Goal: Navigation & Orientation: Find specific page/section

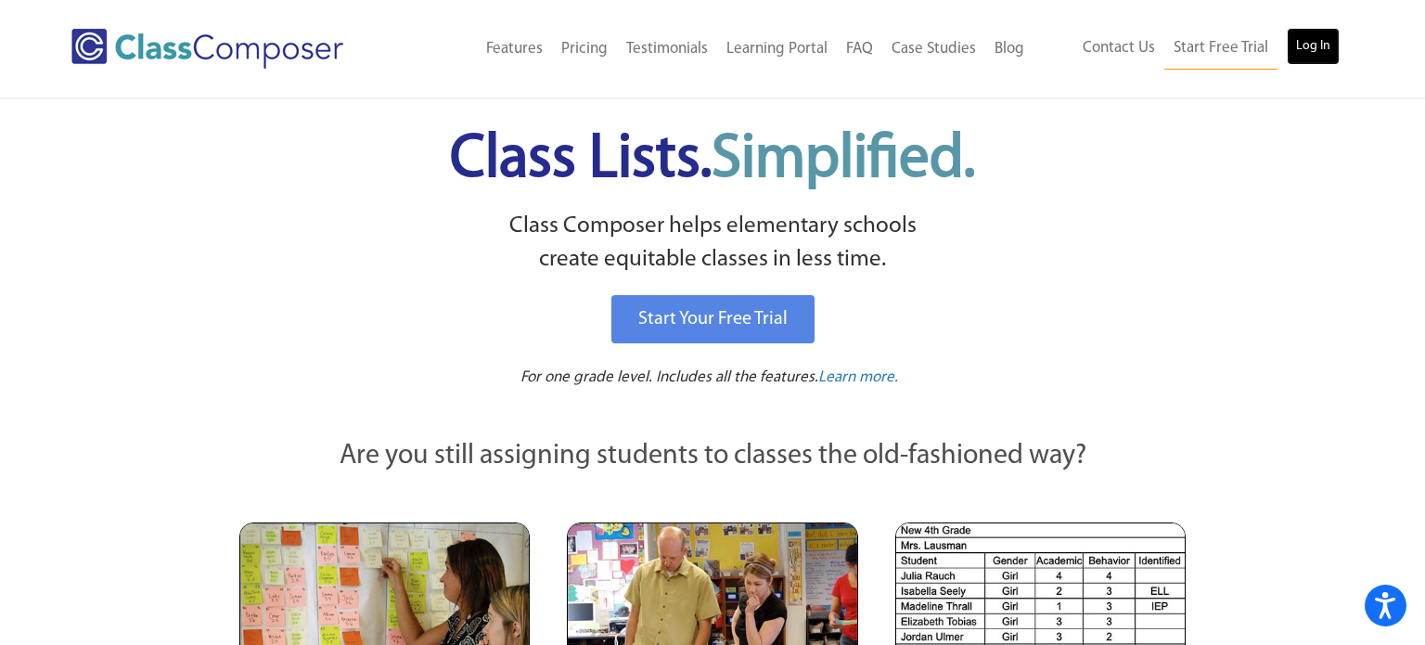
click at [1331, 59] on link "Log In" at bounding box center [1313, 46] width 53 height 37
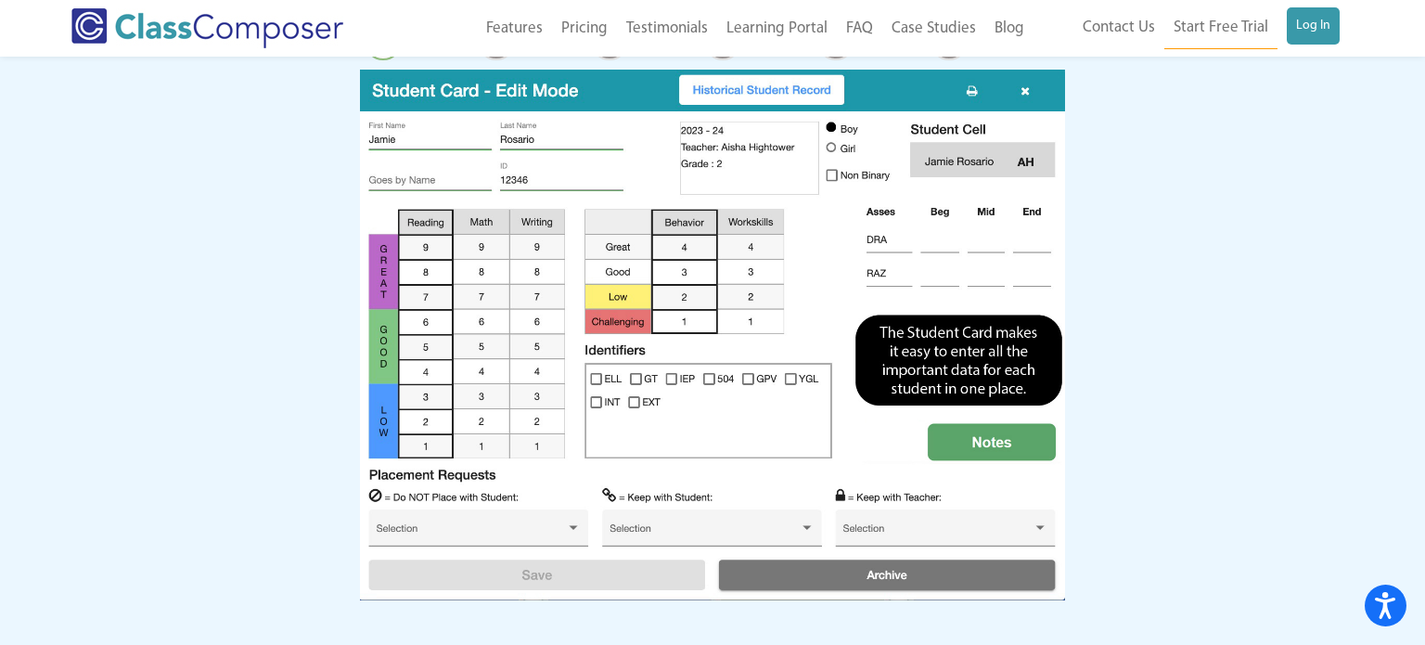
scroll to position [1930, 0]
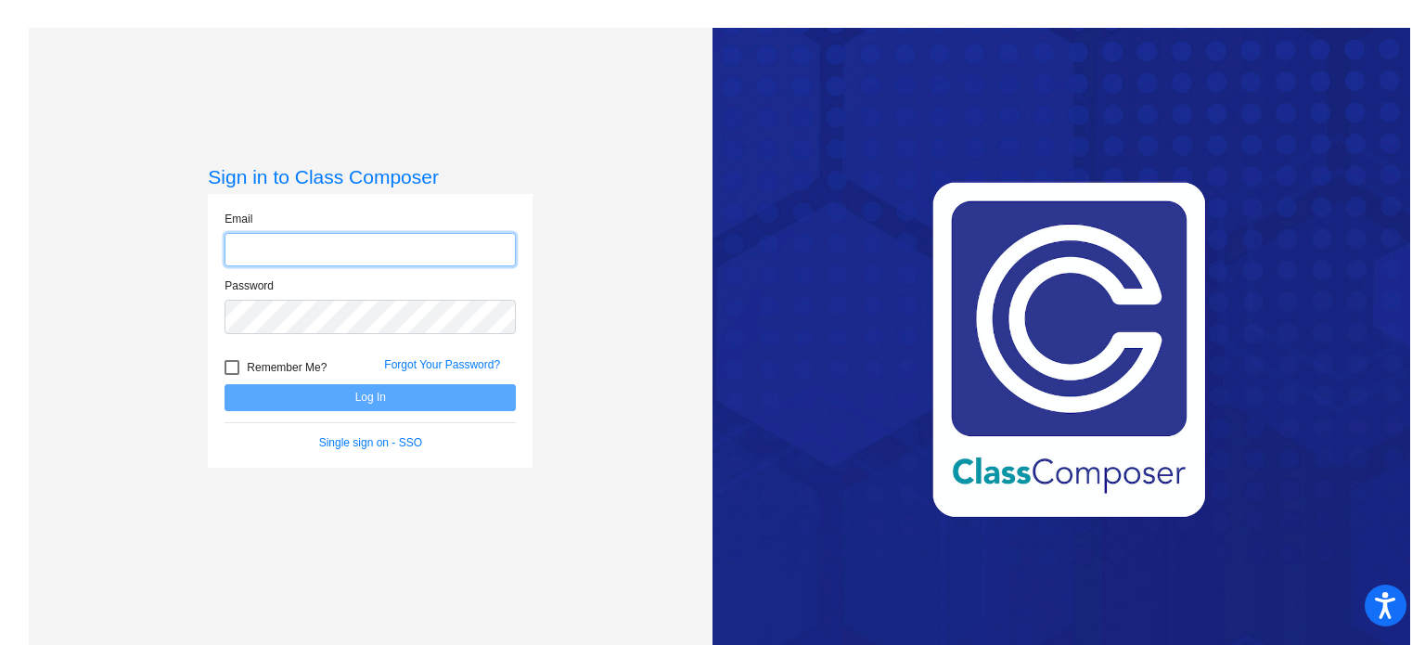
type input "megan.bormacoff@lmusd.org"
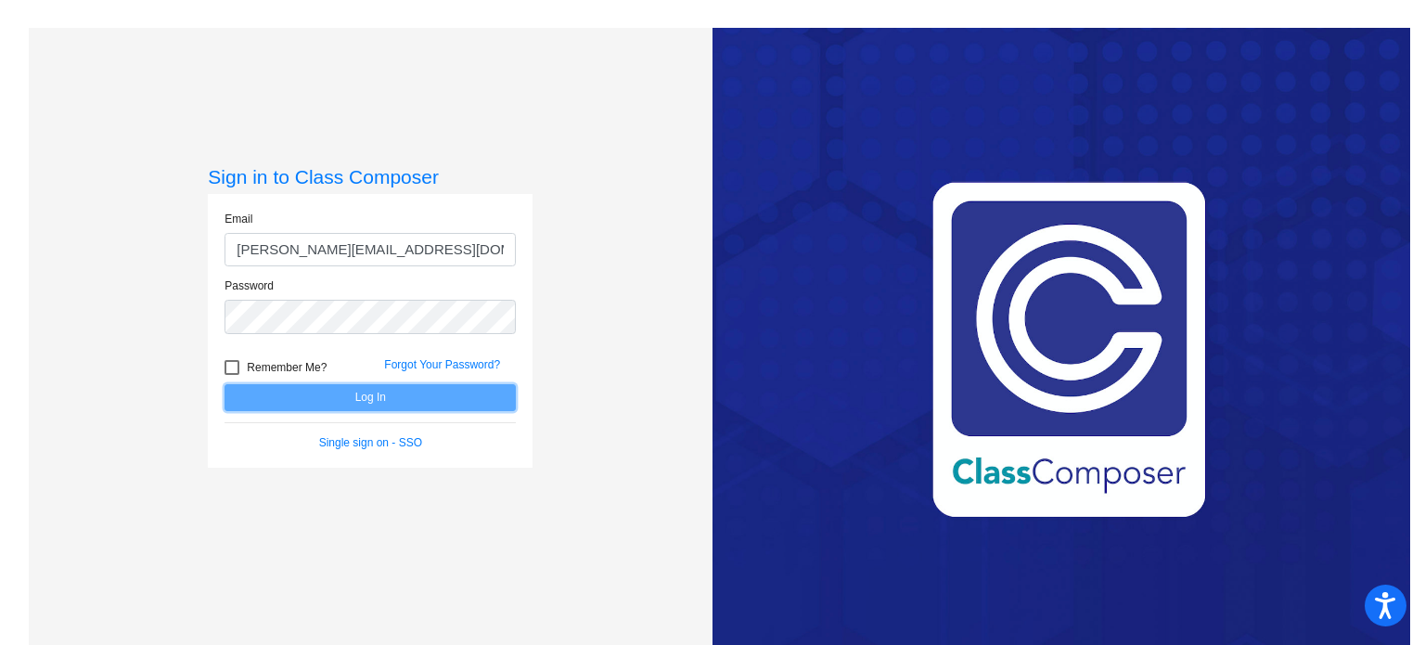
click at [391, 399] on button "Log In" at bounding box center [370, 397] width 291 height 27
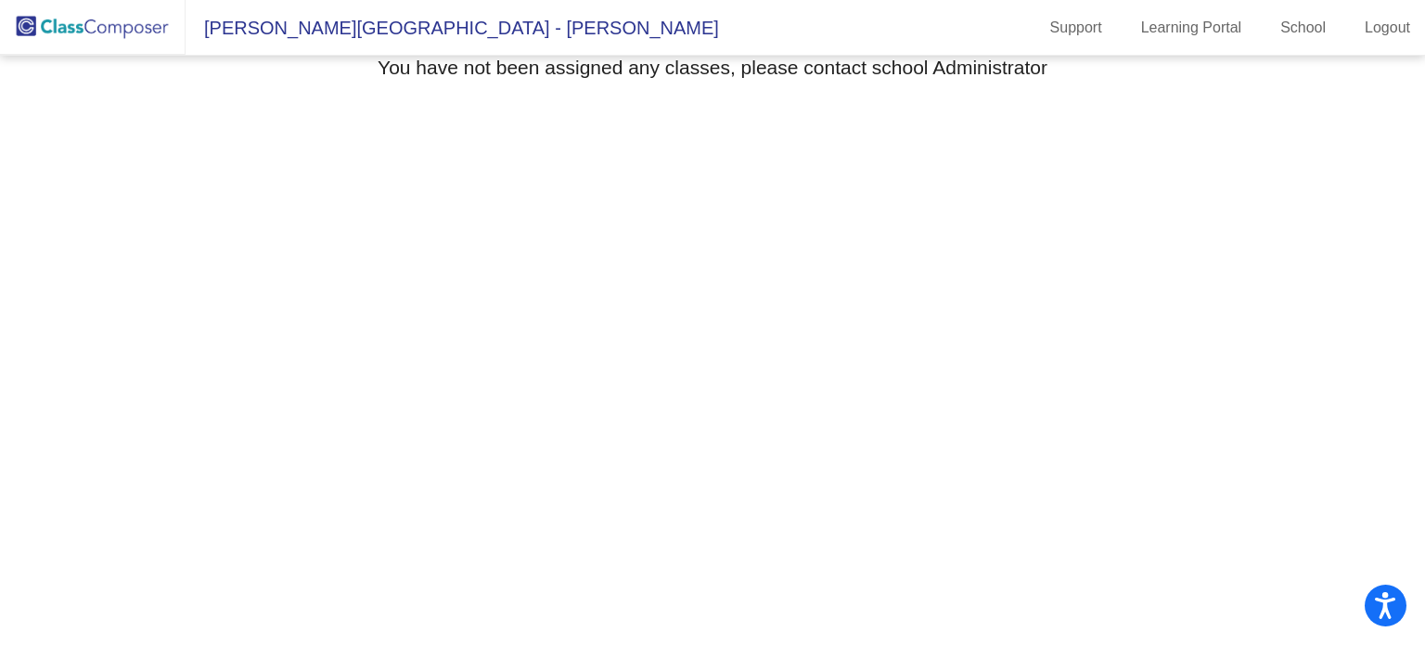
click at [128, 19] on img at bounding box center [93, 27] width 186 height 55
click at [1311, 39] on link "School" at bounding box center [1303, 28] width 75 height 30
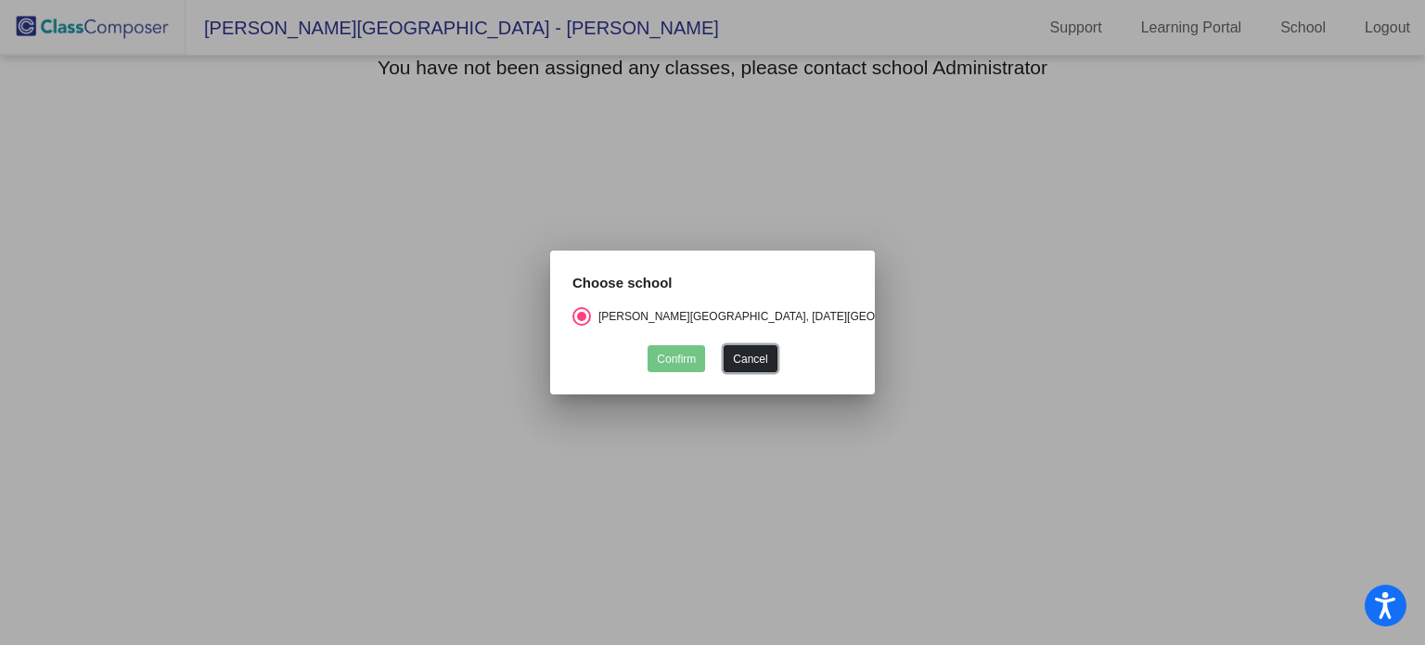
click at [732, 354] on button "Cancel" at bounding box center [750, 358] width 53 height 27
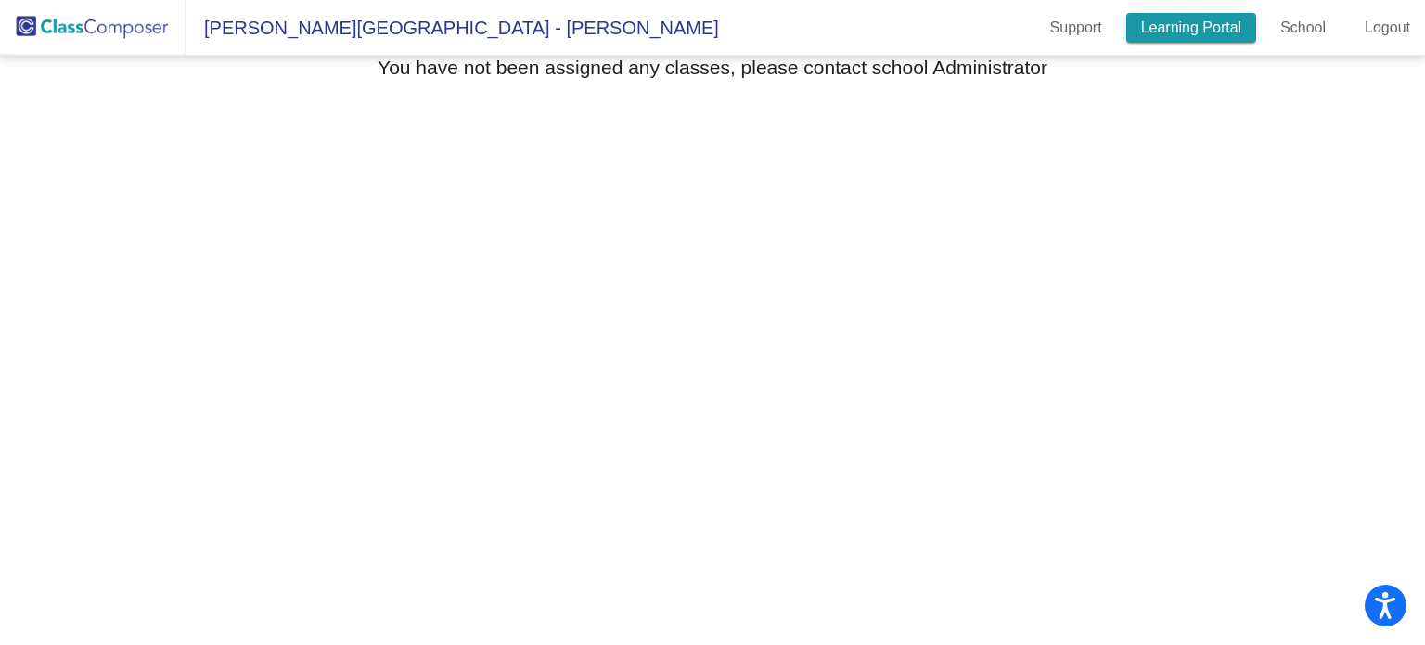
click at [1189, 22] on link "Learning Portal" at bounding box center [1191, 28] width 131 height 30
click at [100, 29] on img at bounding box center [93, 27] width 186 height 55
click at [1038, 37] on link "Support" at bounding box center [1076, 28] width 82 height 30
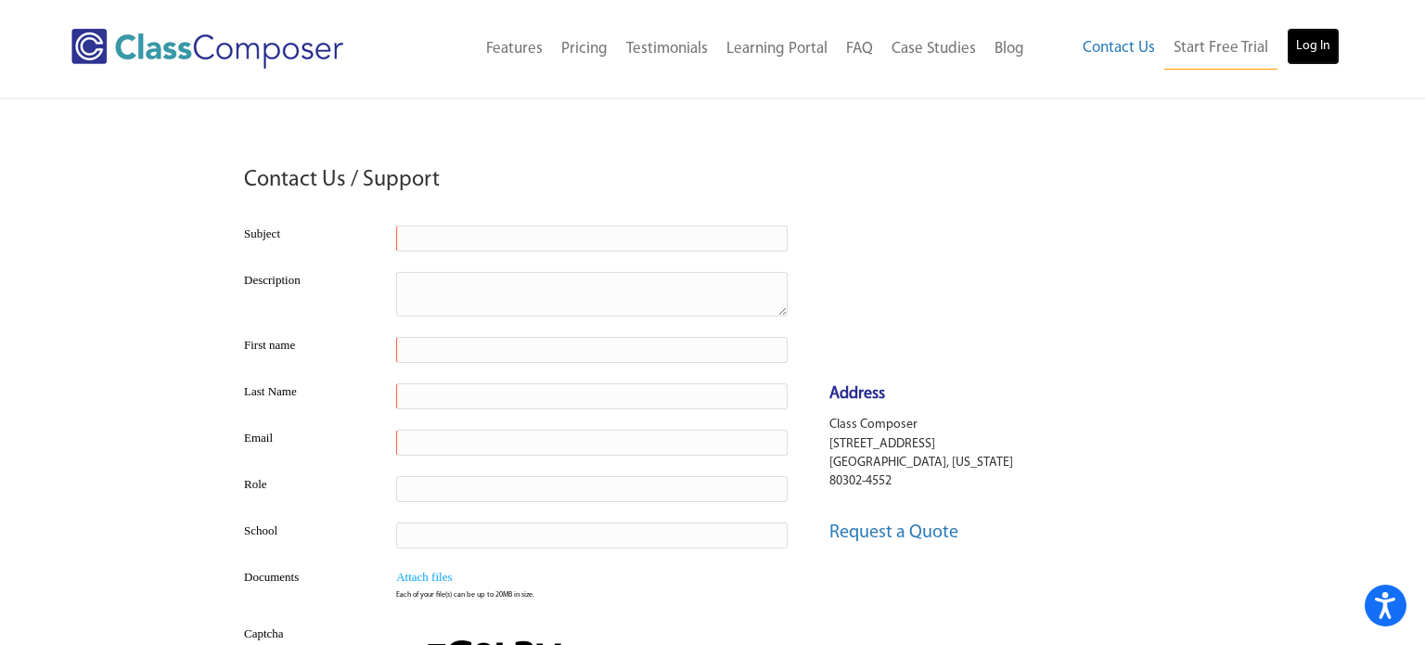
click at [1302, 49] on link "Log In" at bounding box center [1313, 46] width 53 height 37
